Goal: Information Seeking & Learning: Learn about a topic

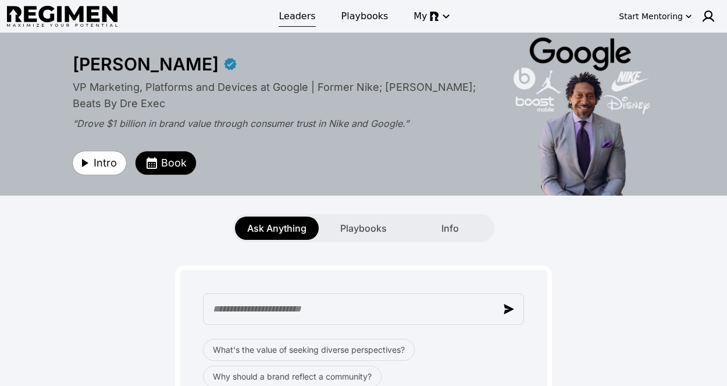
click at [302, 14] on span "Leaders" at bounding box center [297, 16] width 37 height 14
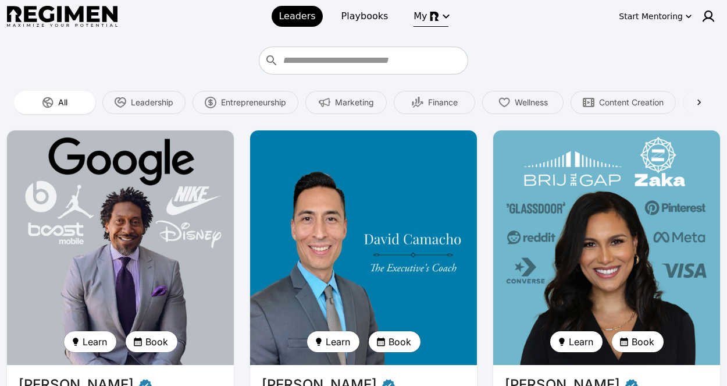
click at [443, 12] on icon "button" at bounding box center [446, 16] width 14 height 14
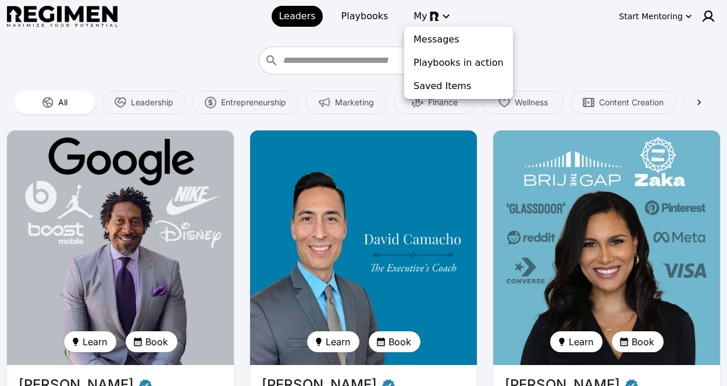
click at [365, 20] on div at bounding box center [363, 193] width 727 height 386
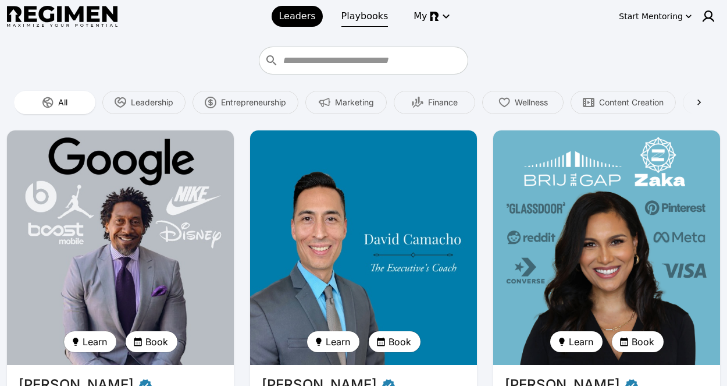
click at [366, 15] on span "Playbooks" at bounding box center [364, 16] width 47 height 14
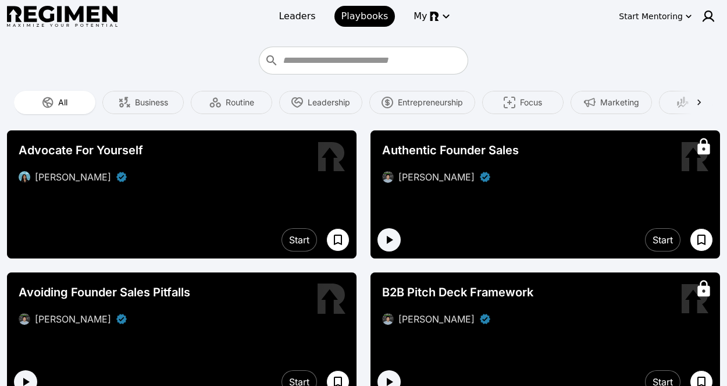
scroll to position [1, 0]
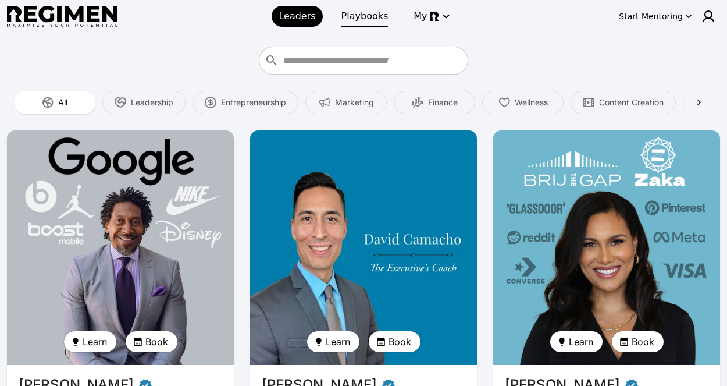
click at [351, 11] on span "Playbooks" at bounding box center [364, 16] width 47 height 14
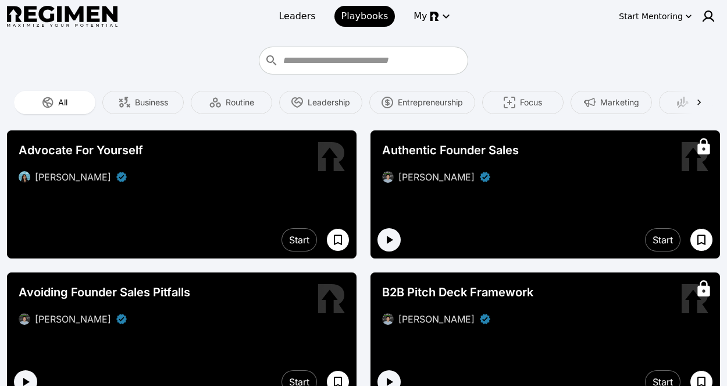
click at [73, 16] on img at bounding box center [62, 17] width 110 height 22
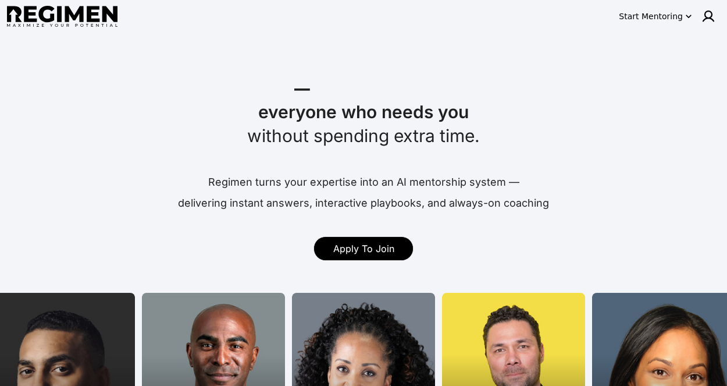
click at [658, 17] on div "Start Mentoring" at bounding box center [651, 16] width 64 height 12
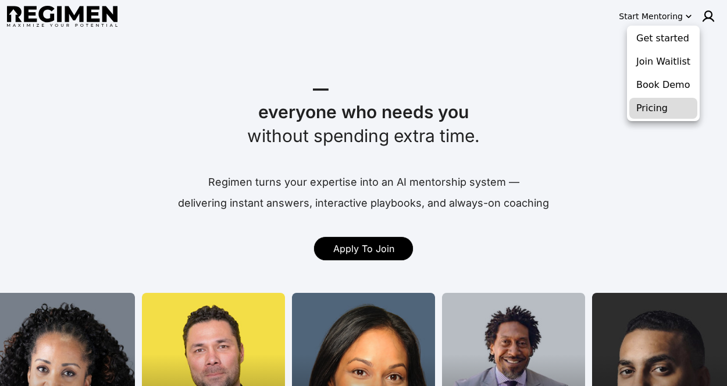
click at [656, 103] on button "Pricing" at bounding box center [663, 108] width 68 height 21
